Goal: Information Seeking & Learning: Compare options

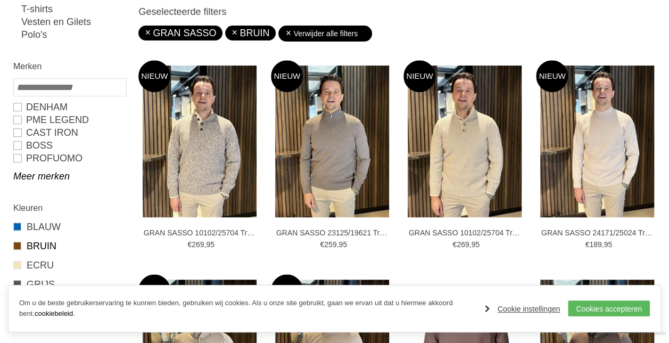
scroll to position [201, 0]
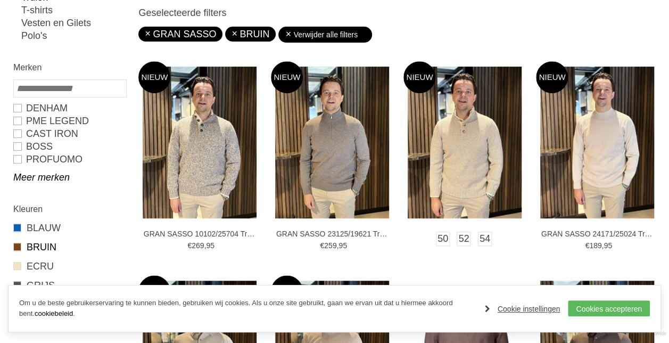
click at [476, 172] on img at bounding box center [465, 143] width 114 height 152
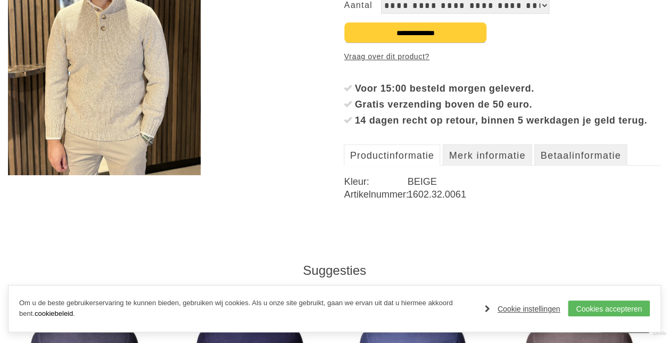
scroll to position [257, 0]
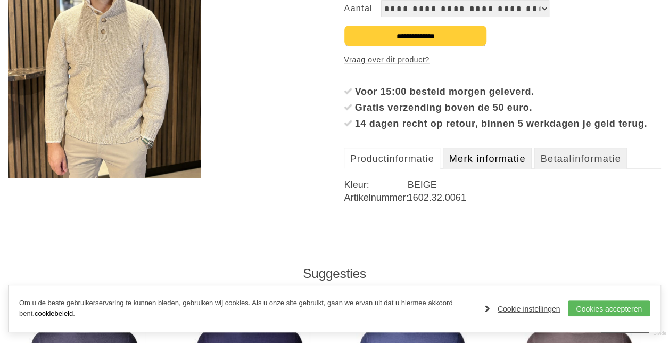
click at [491, 169] on link "Merk informatie" at bounding box center [487, 157] width 88 height 21
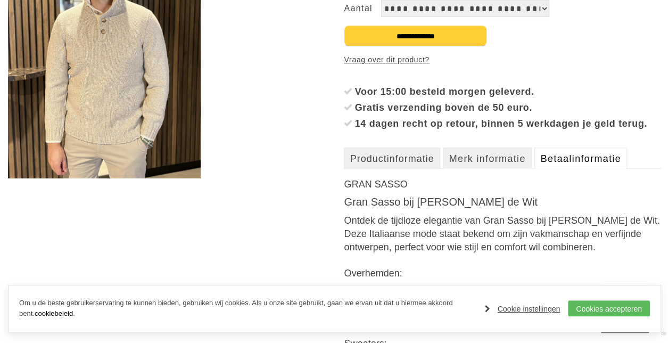
click at [594, 165] on link "Betaalinformatie" at bounding box center [580, 157] width 92 height 21
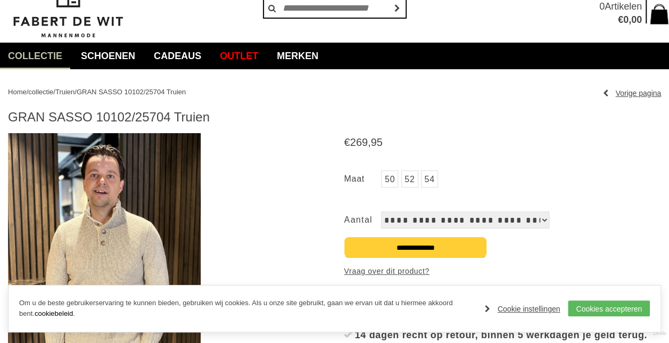
scroll to position [45, 0]
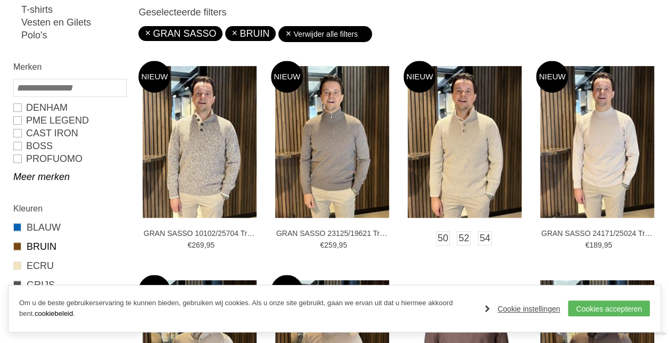
scroll to position [177, 0]
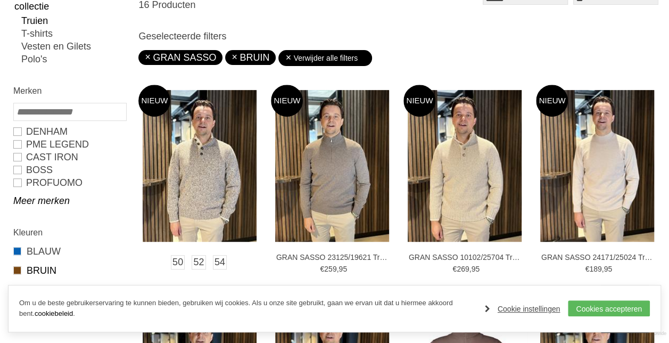
click at [208, 140] on img at bounding box center [200, 166] width 114 height 152
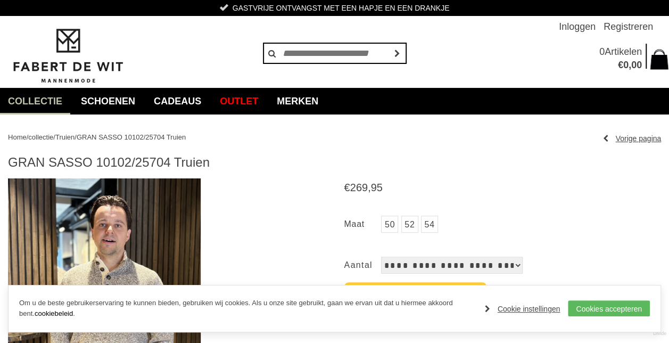
scroll to position [161, 0]
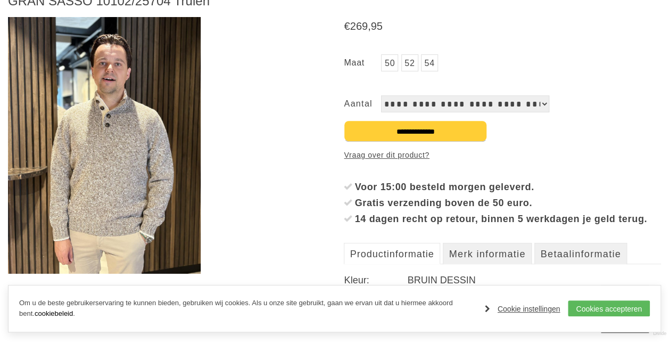
click at [151, 148] on img at bounding box center [104, 145] width 193 height 257
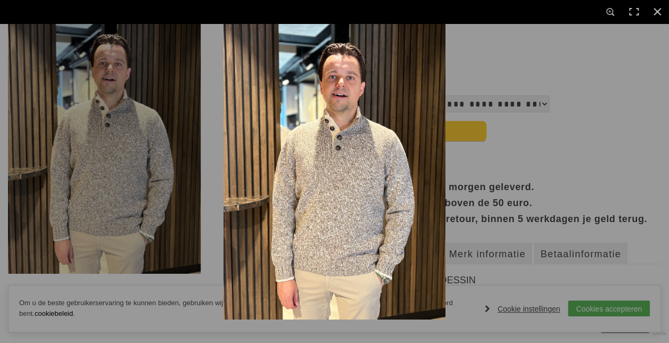
click at [151, 148] on div at bounding box center [334, 171] width 669 height 343
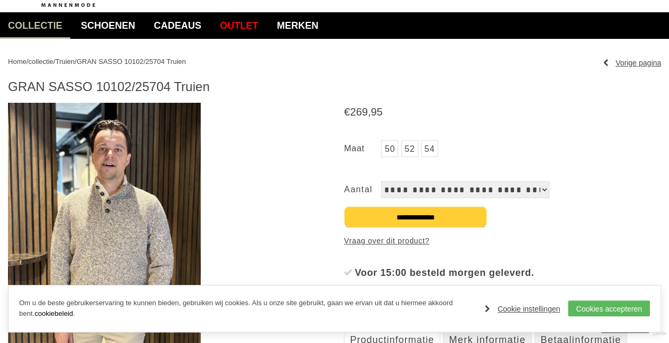
scroll to position [75, 0]
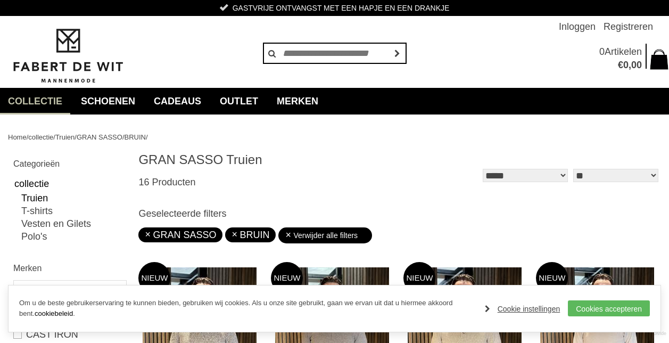
scroll to position [175, 0]
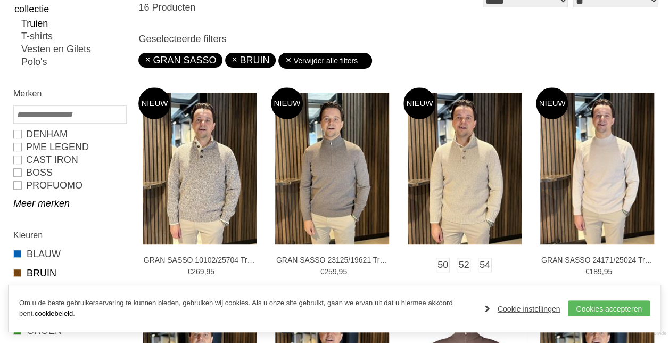
click at [436, 164] on img at bounding box center [465, 169] width 114 height 152
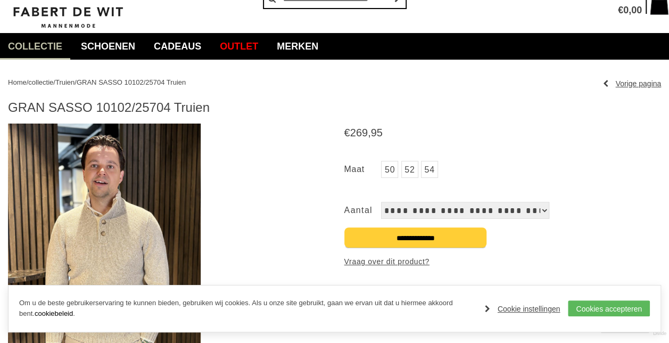
scroll to position [56, 0]
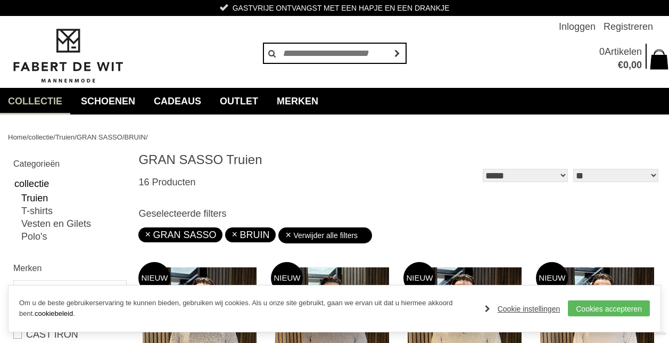
scroll to position [175, 0]
